Goal: Navigation & Orientation: Find specific page/section

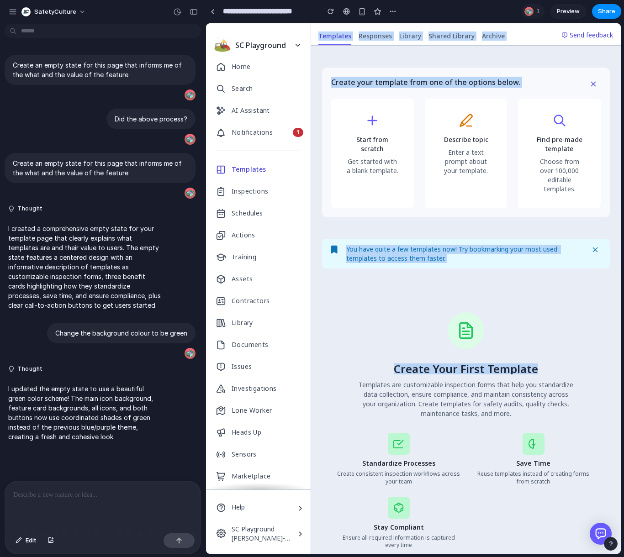
drag, startPoint x: 620, startPoint y: 284, endPoint x: 772, endPoint y: 265, distance: 153.2
click at [621, 265] on html "It may take a few moments to load. You can wait, refresh the page, or contact s…" at bounding box center [413, 288] width 415 height 531
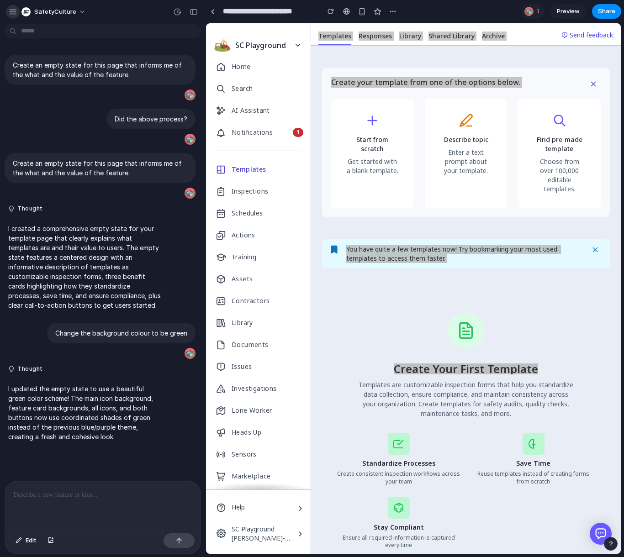
click at [17, 10] on button "button" at bounding box center [13, 12] width 14 height 14
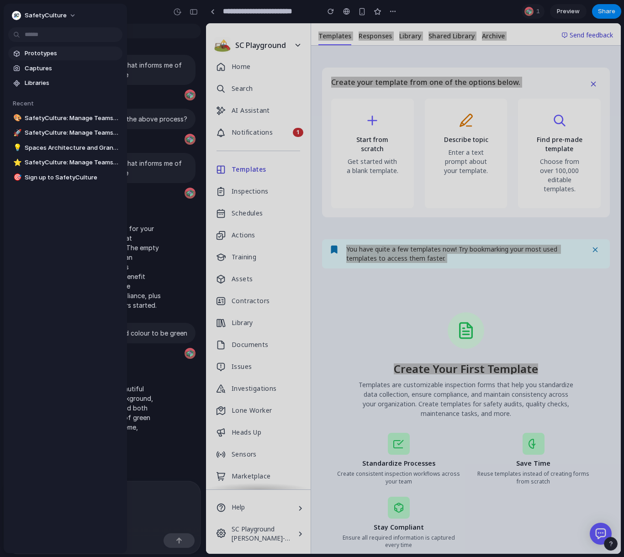
click at [39, 54] on span "Prototypes" at bounding box center [72, 53] width 94 height 9
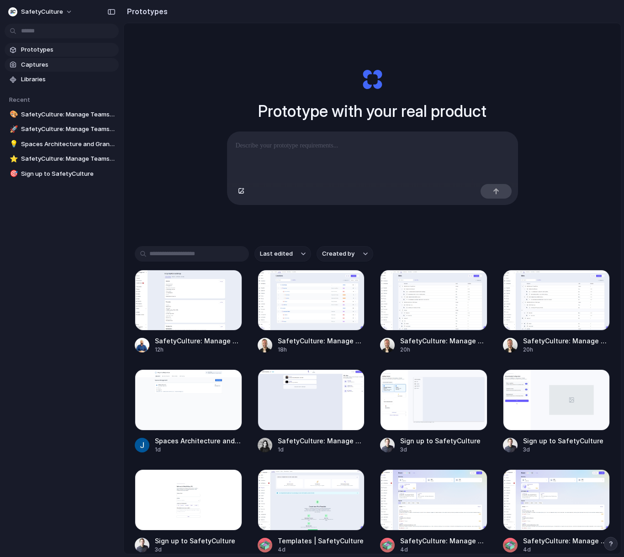
click at [51, 65] on span "Captures" at bounding box center [68, 64] width 94 height 9
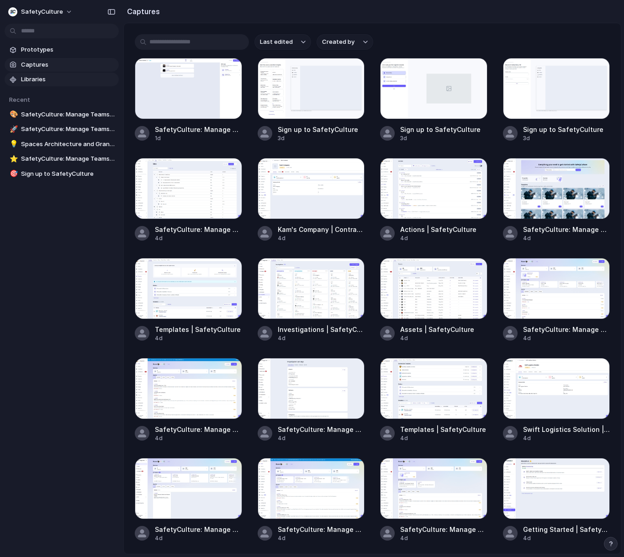
click at [47, 77] on span "Libraries" at bounding box center [68, 79] width 94 height 9
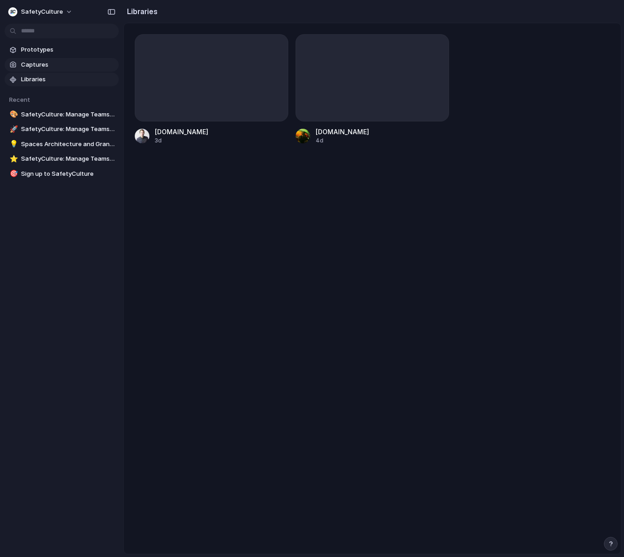
click at [45, 60] on span "Captures" at bounding box center [68, 64] width 94 height 9
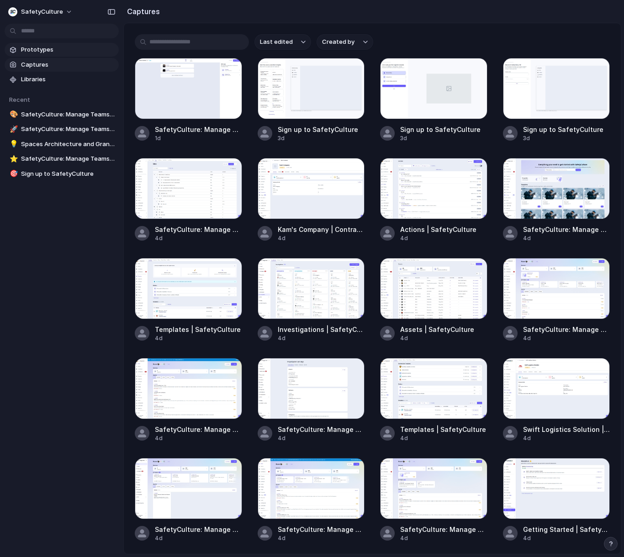
click at [46, 50] on span "Prototypes" at bounding box center [68, 49] width 94 height 9
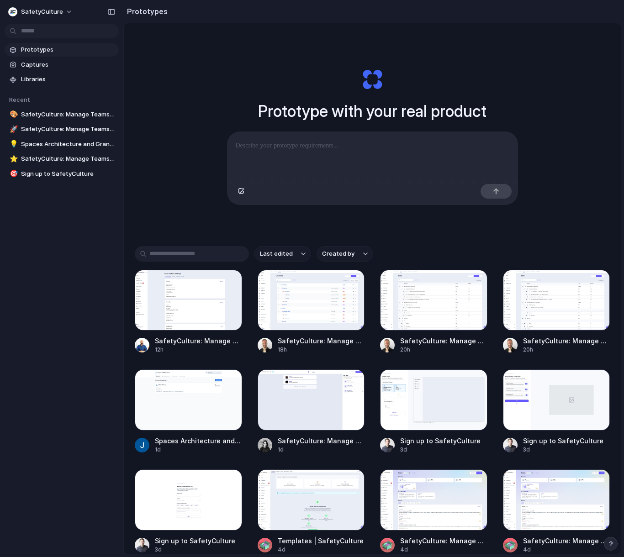
click at [400, 151] on p at bounding box center [373, 145] width 274 height 11
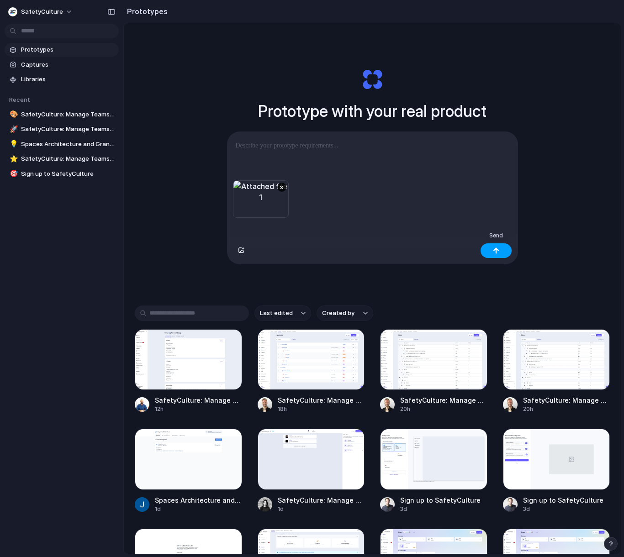
click at [493, 254] on button "button" at bounding box center [495, 250] width 31 height 15
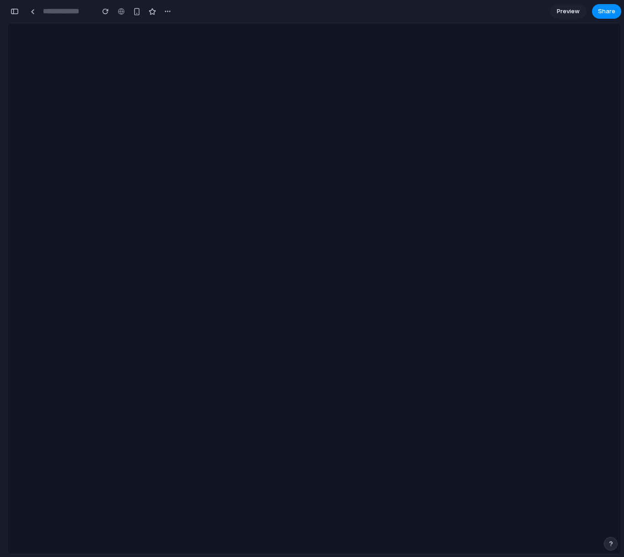
click at [393, 374] on div at bounding box center [314, 288] width 613 height 531
click at [52, 12] on input at bounding box center [66, 11] width 50 height 16
click at [304, 33] on div at bounding box center [314, 288] width 613 height 531
